Goal: Navigation & Orientation: Find specific page/section

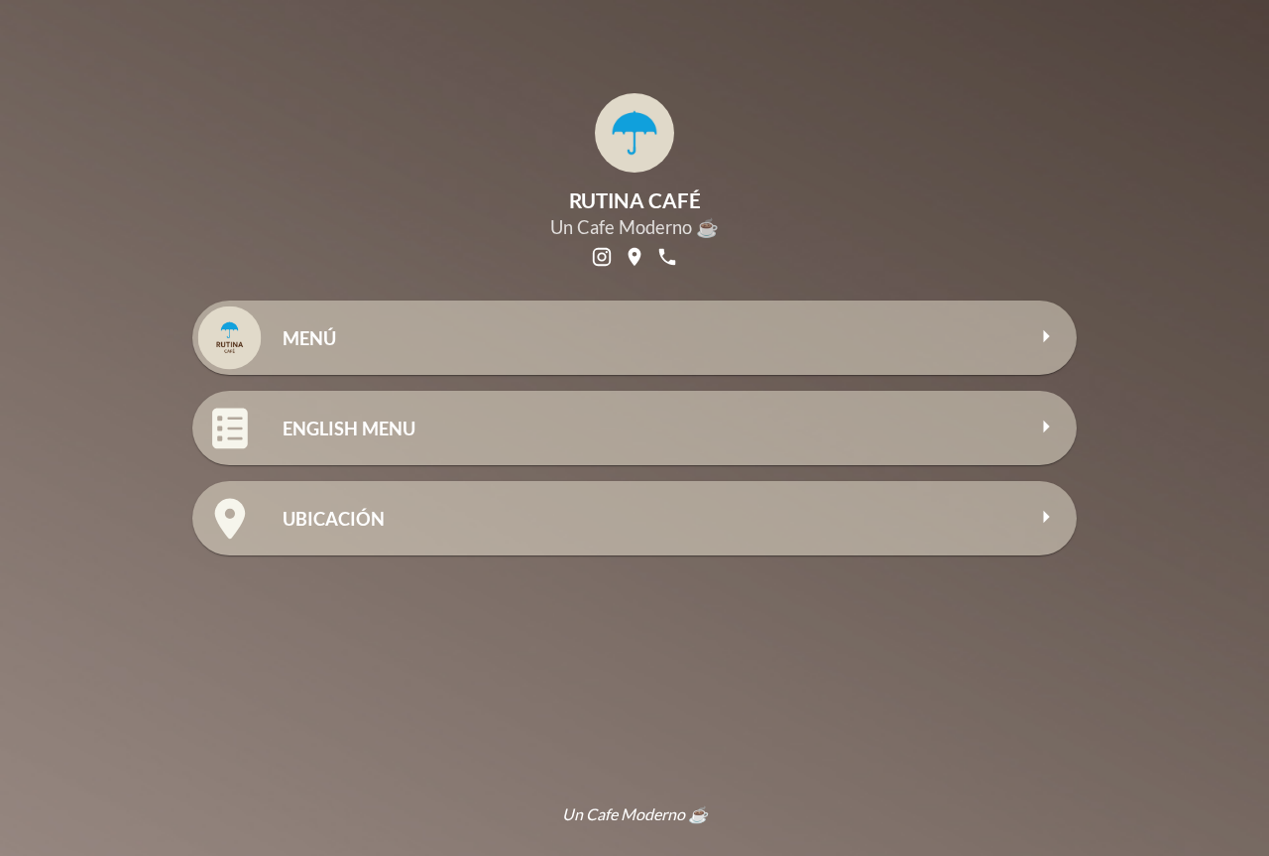
click at [568, 326] on div "MENÚ" at bounding box center [653, 337] width 741 height 43
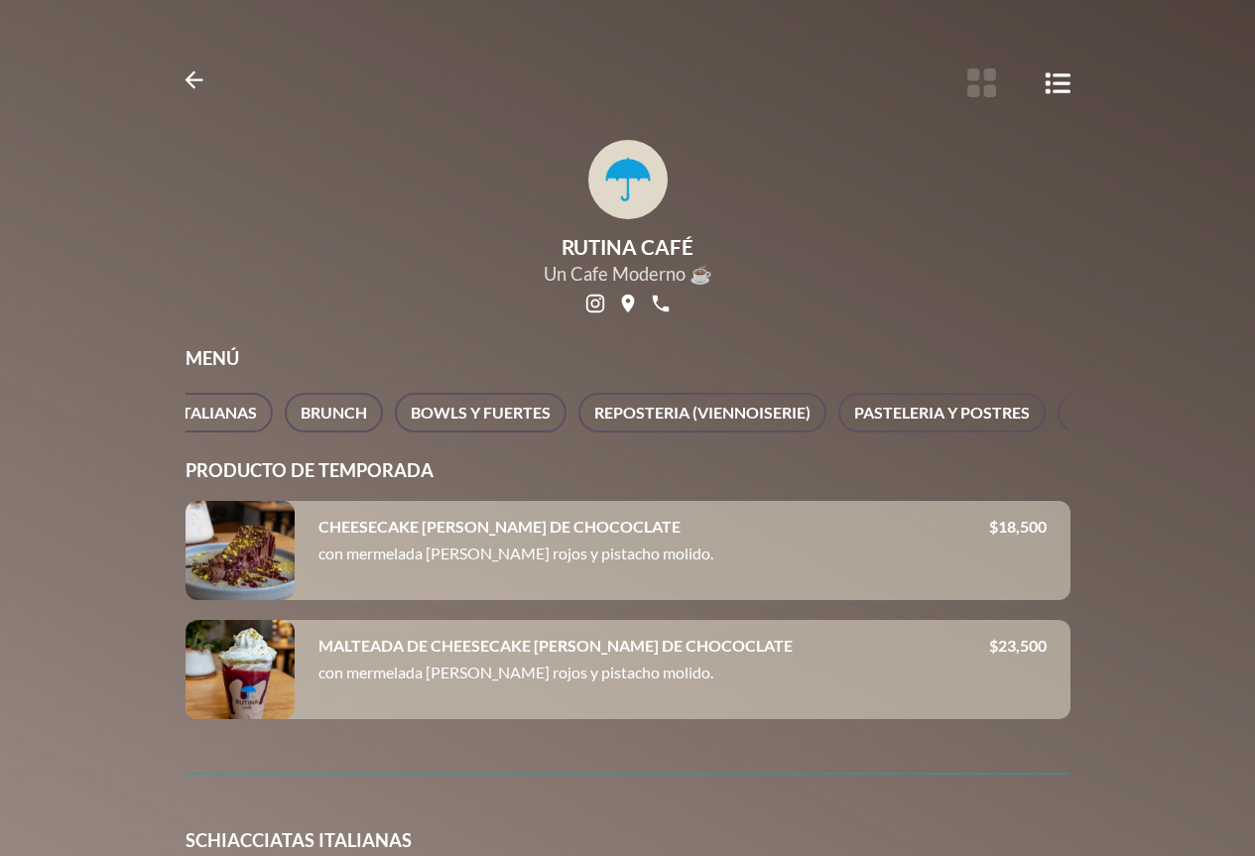
scroll to position [0, 516]
click at [462, 424] on span "BOWLS Y FUERTES" at bounding box center [441, 413] width 140 height 28
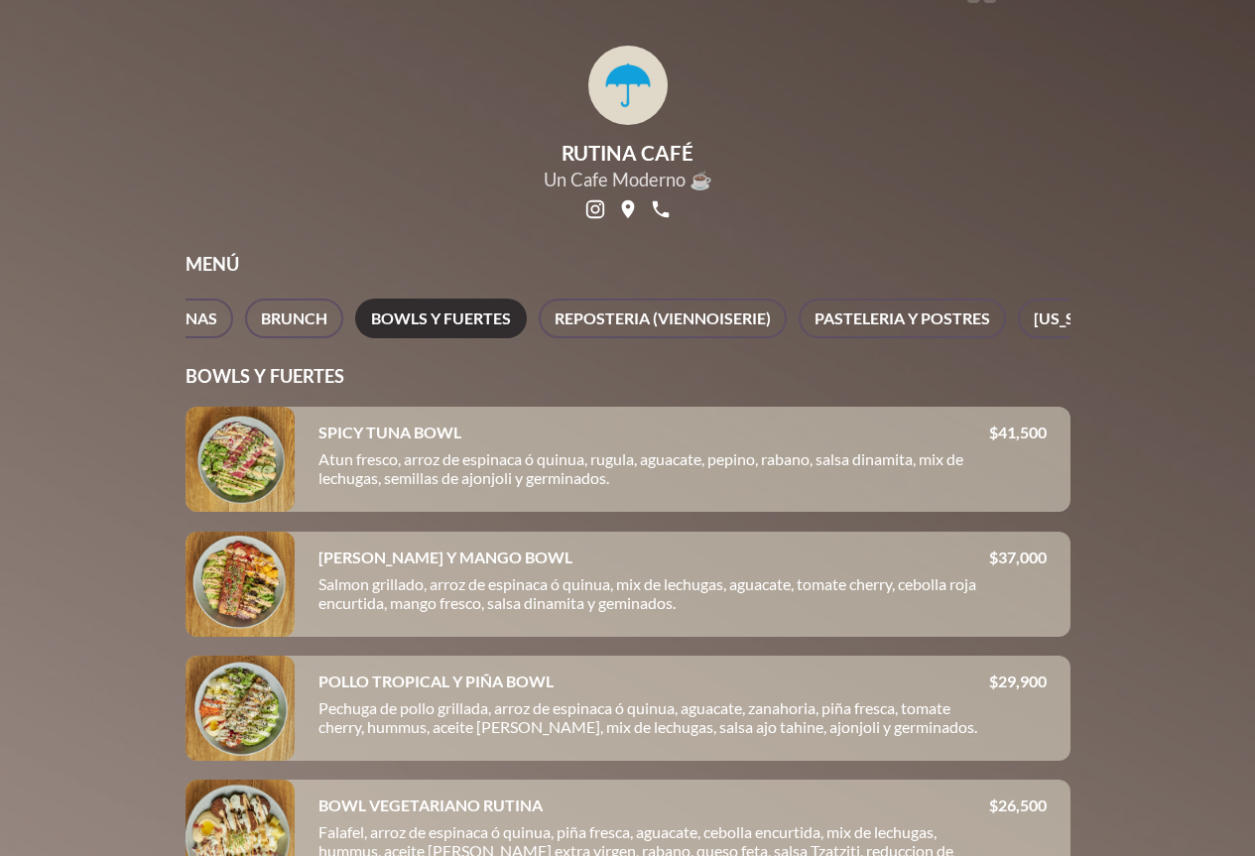
scroll to position [0, 0]
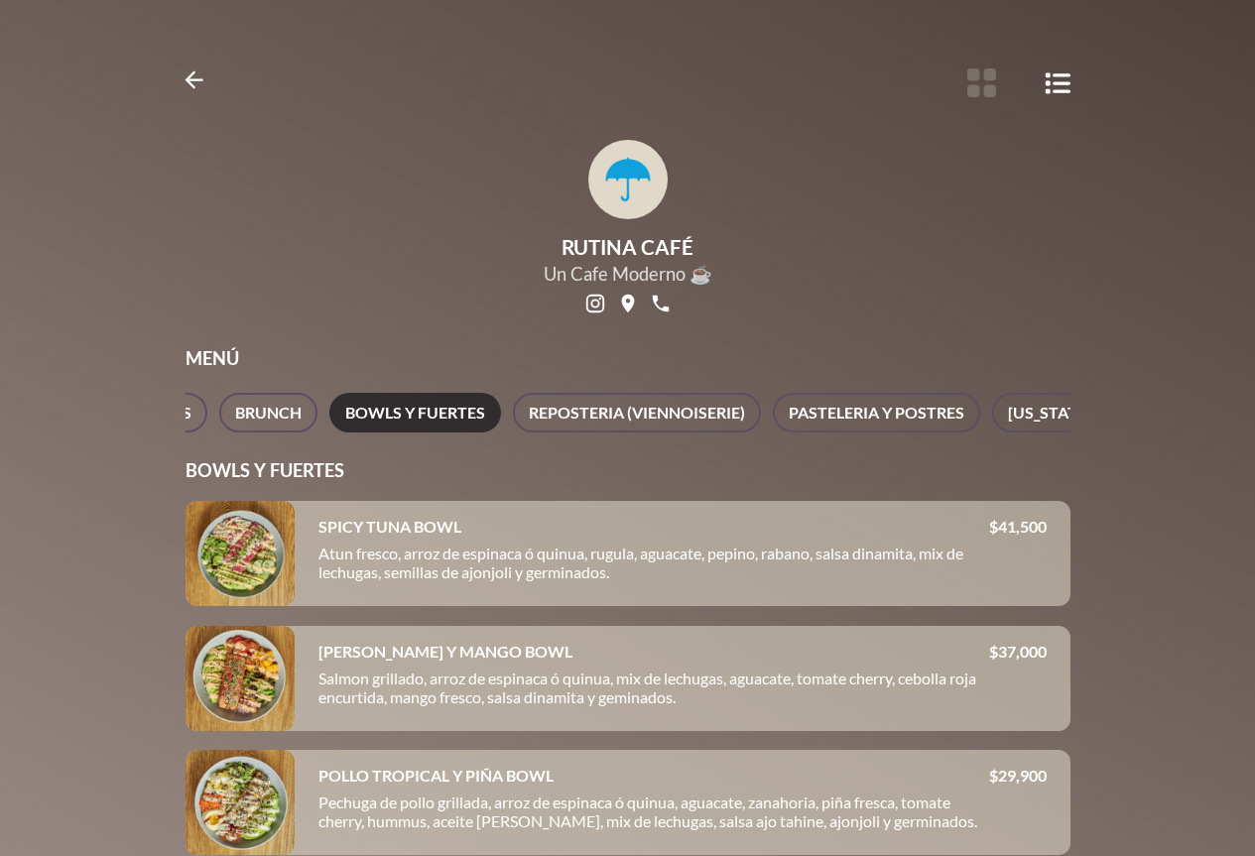
click at [1069, 432] on div "All PRODUCTO DE TEMPORADA SCHIACCIATAS ITALIANAS BRUNCH BOWLS Y FUERTES REPOSTE…" at bounding box center [627, 413] width 885 height 40
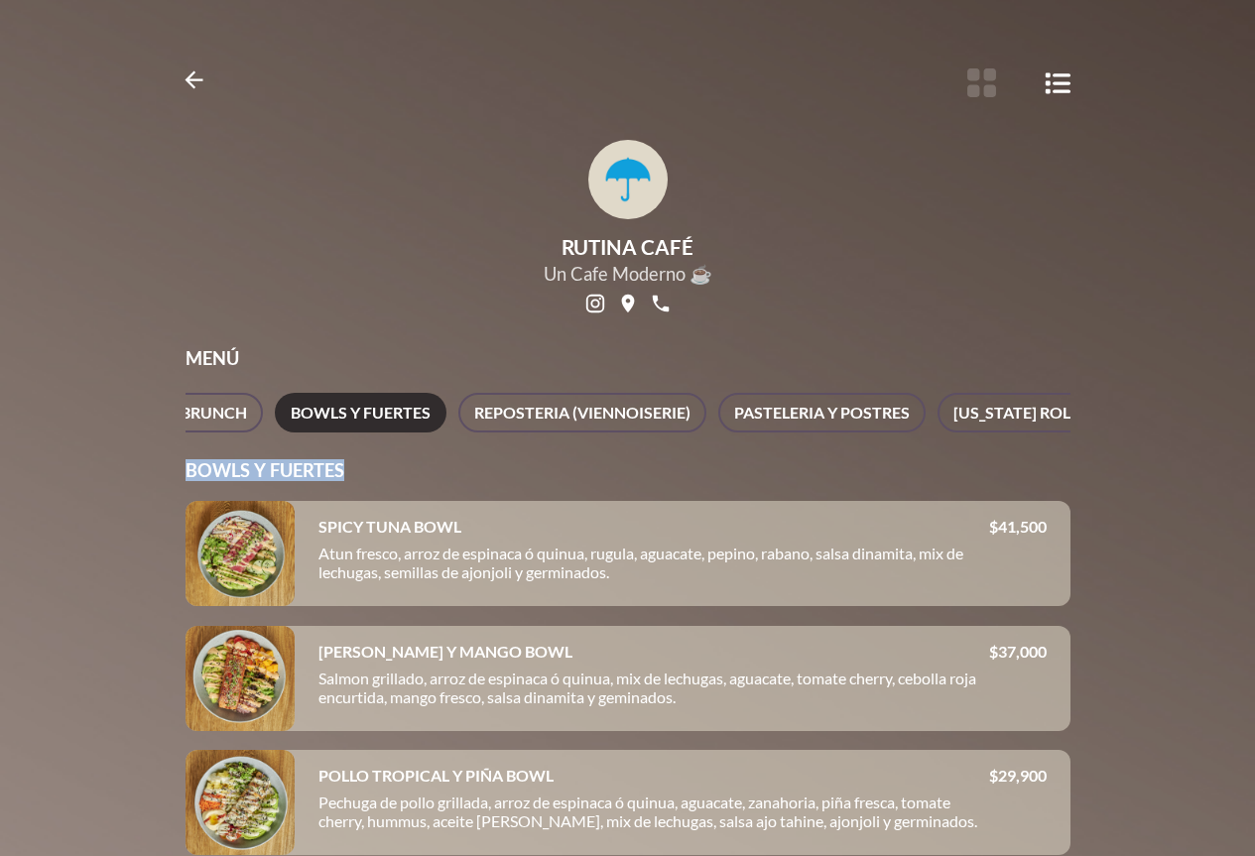
click at [1069, 432] on div "All PRODUCTO DE TEMPORADA SCHIACCIATAS ITALIANAS BRUNCH BOWLS Y FUERTES REPOSTE…" at bounding box center [627, 413] width 885 height 40
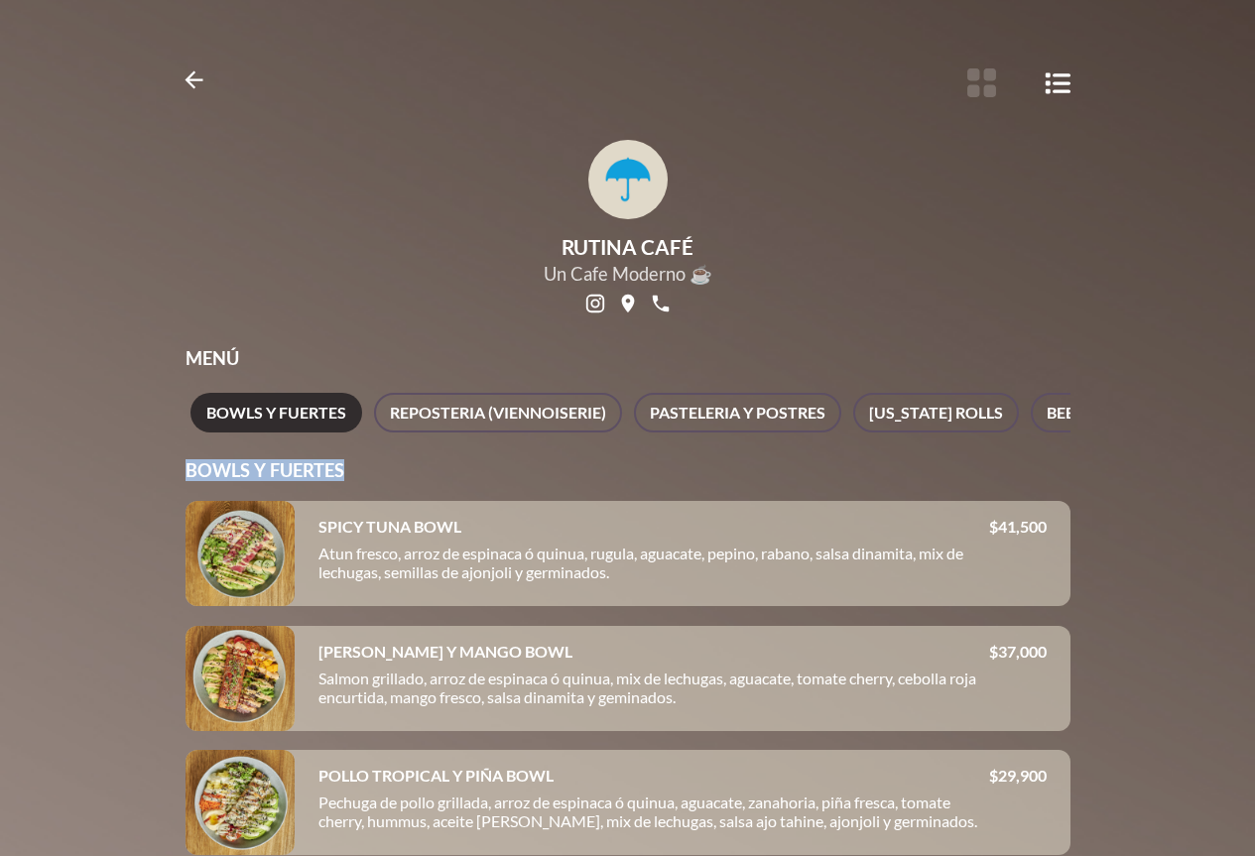
click at [1069, 432] on div "All PRODUCTO DE TEMPORADA SCHIACCIATAS ITALIANAS BRUNCH BOWLS Y FUERTES REPOSTE…" at bounding box center [627, 413] width 885 height 40
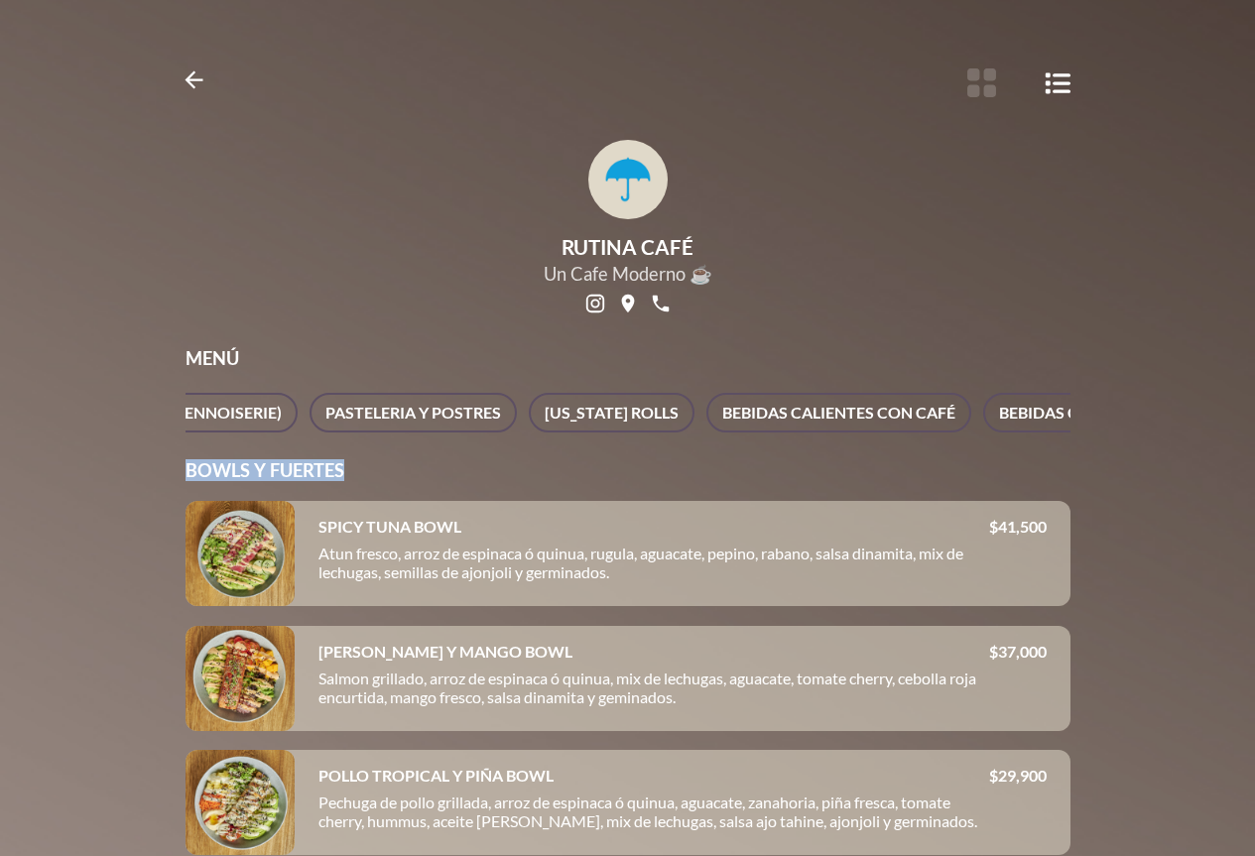
click at [1069, 432] on div "All PRODUCTO DE TEMPORADA SCHIACCIATAS ITALIANAS BRUNCH BOWLS Y FUERTES REPOSTE…" at bounding box center [627, 413] width 885 height 40
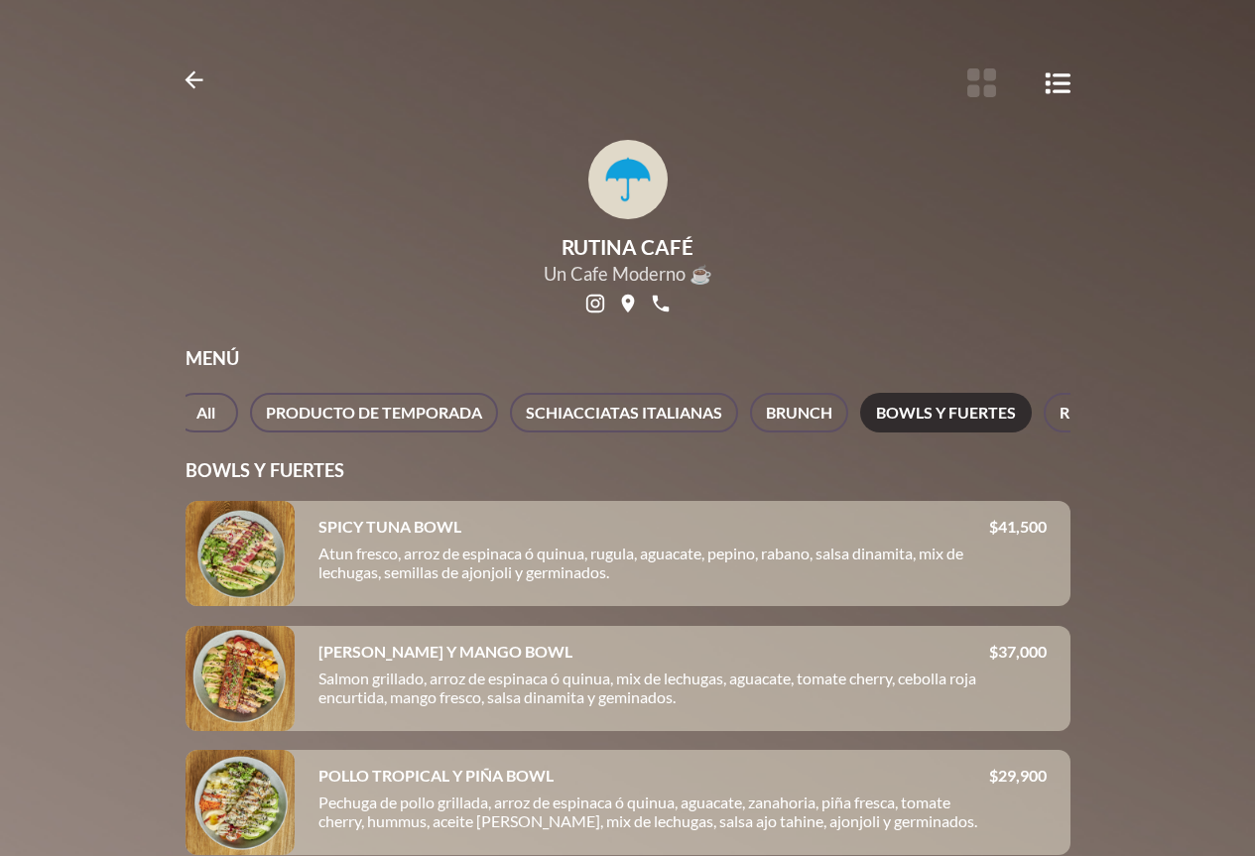
scroll to position [0, 0]
click at [363, 406] on span "PRODUCTO DE TEMPORADA" at bounding box center [385, 413] width 216 height 28
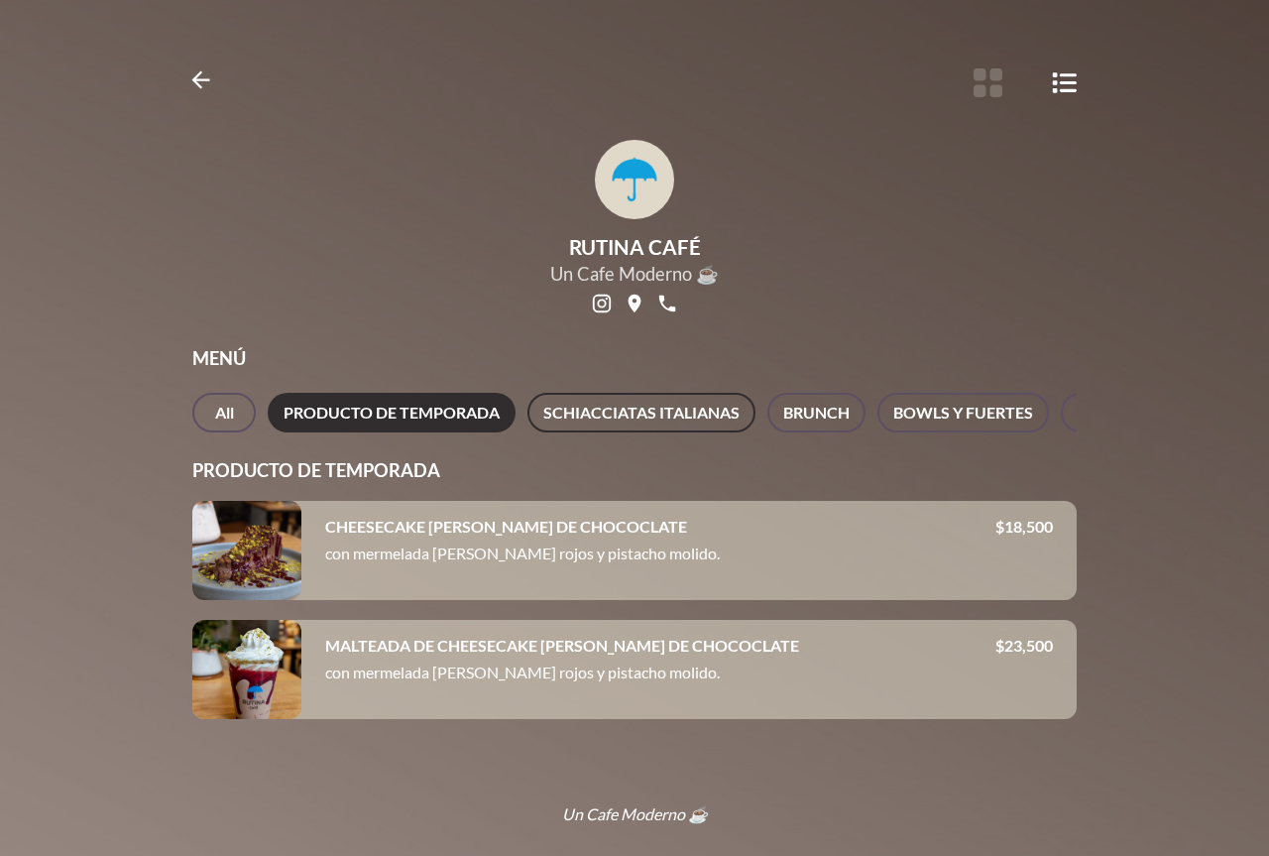
click at [698, 413] on span "SCHIACCIATAS ITALIANAS" at bounding box center [641, 413] width 196 height 28
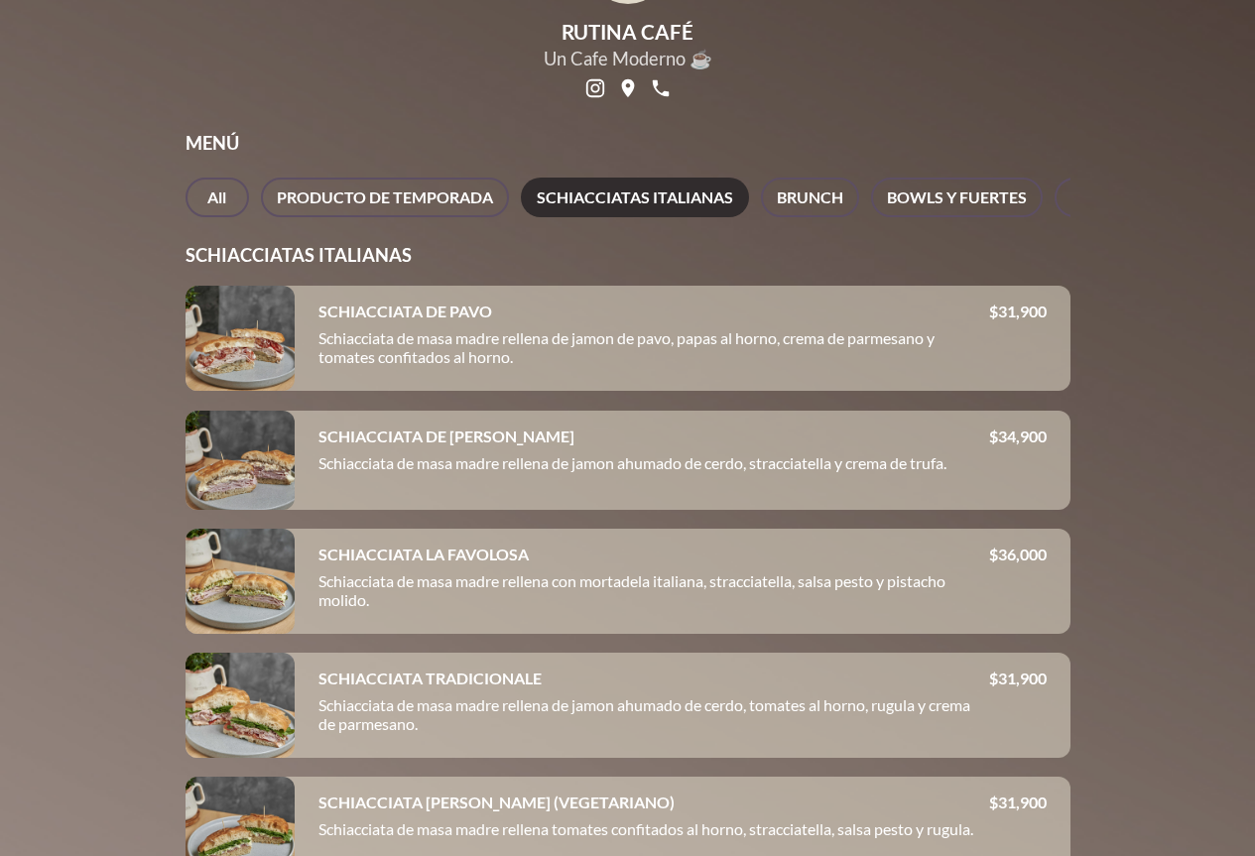
scroll to position [73, 0]
